Goal: Task Accomplishment & Management: Complete application form

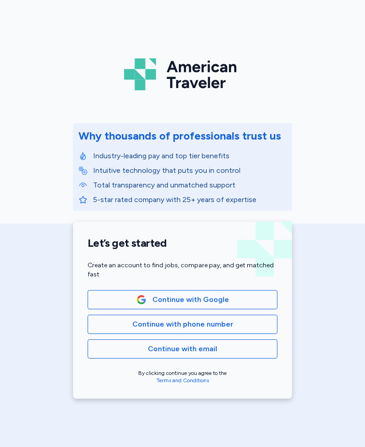
click at [231, 323] on span "Continue with phone number" at bounding box center [182, 324] width 174 height 11
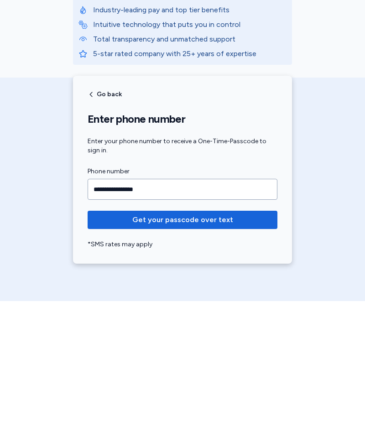
type input "**********"
click at [208, 360] on span "Get your passcode over text" at bounding box center [182, 365] width 101 height 11
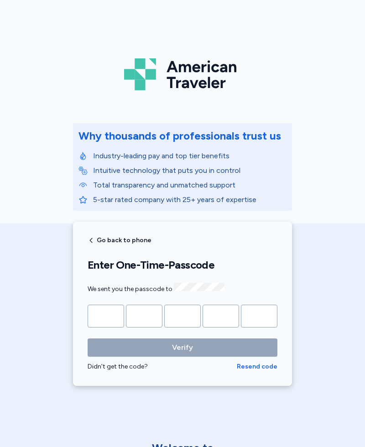
click at [106, 311] on input "Please enter OTP character 1" at bounding box center [106, 316] width 36 height 23
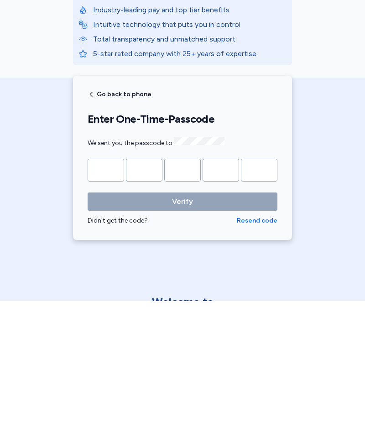
type input "*"
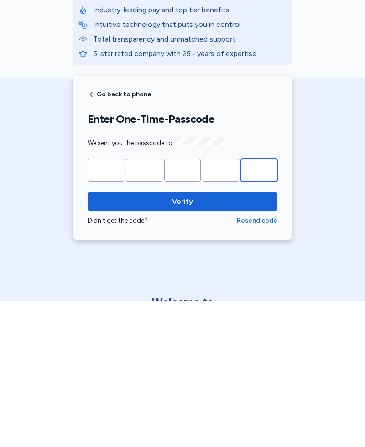
type input "*"
click at [207, 342] on span "Verify" at bounding box center [182, 347] width 175 height 11
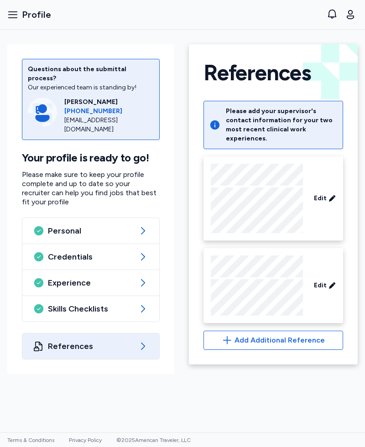
click at [134, 341] on span "References" at bounding box center [91, 346] width 86 height 11
